Goal: Transaction & Acquisition: Purchase product/service

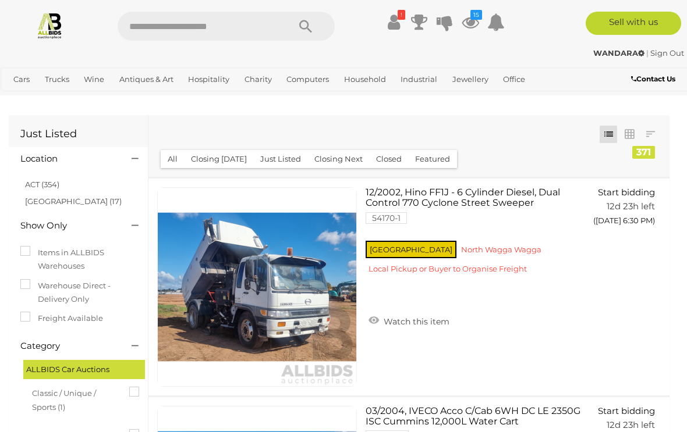
click at [223, 162] on button "Closing [DATE]" at bounding box center [219, 159] width 70 height 18
click at [228, 154] on button "Closing [DATE]" at bounding box center [219, 159] width 70 height 18
click at [51, 28] on img at bounding box center [49, 25] width 27 height 27
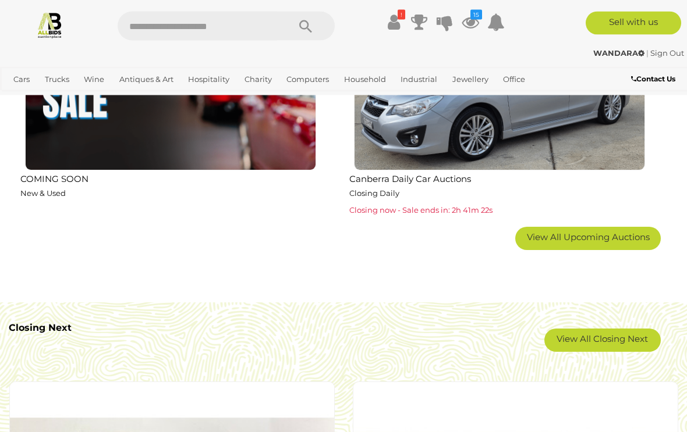
scroll to position [1943, 0]
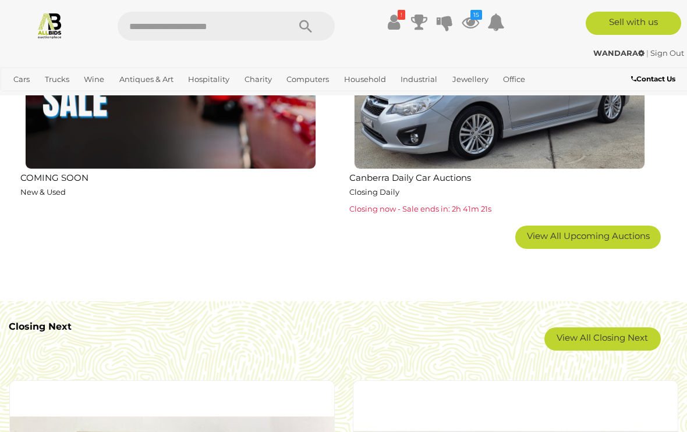
click at [610, 337] on link "View All Closing Next" at bounding box center [602, 339] width 116 height 23
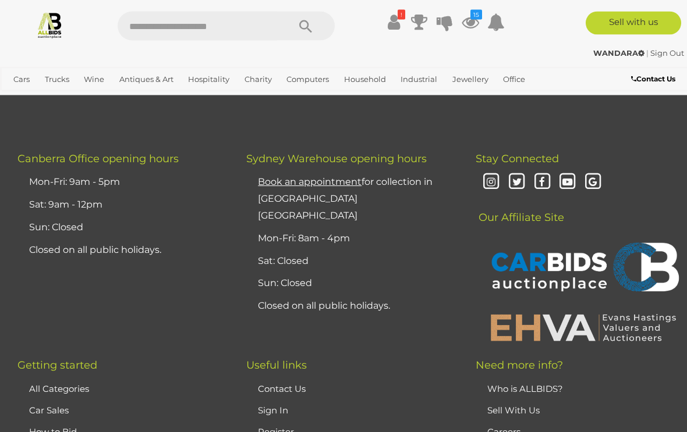
scroll to position [22081, 0]
